Goal: Task Accomplishment & Management: Manage account settings

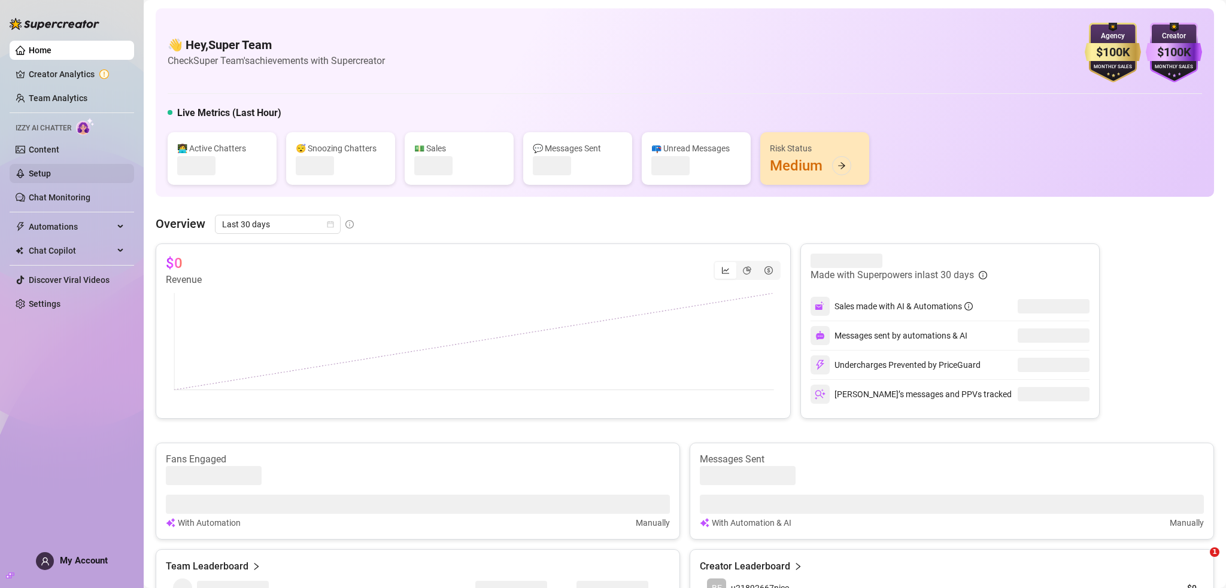
click at [44, 169] on link "Setup" at bounding box center [40, 174] width 22 height 10
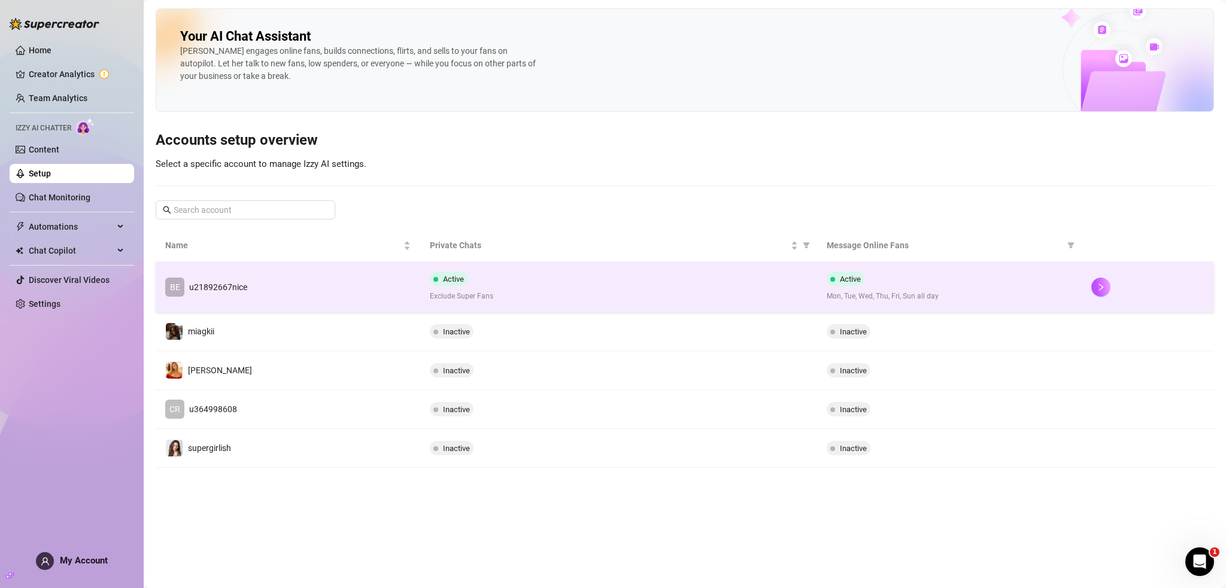
click at [543, 292] on span "Exclude Super Fans" at bounding box center [619, 296] width 378 height 11
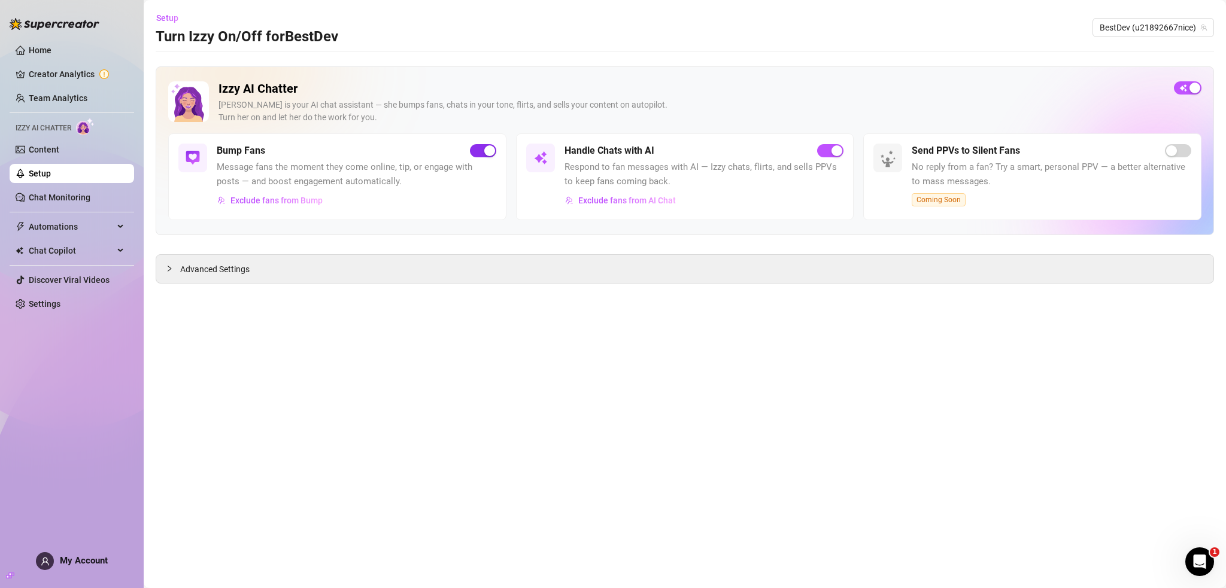
click at [486, 146] on div "button" at bounding box center [489, 150] width 11 height 11
click at [51, 170] on link "Setup" at bounding box center [40, 174] width 22 height 10
